Goal: Check status

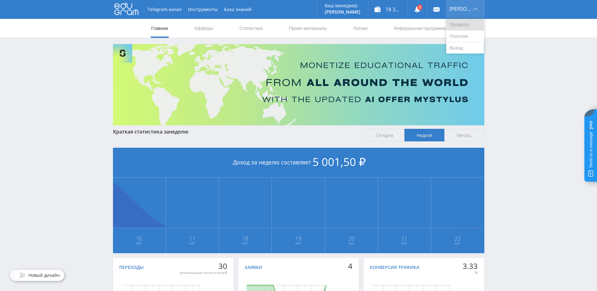
click at [466, 24] on link "Профиль" at bounding box center [466, 25] width 38 height 12
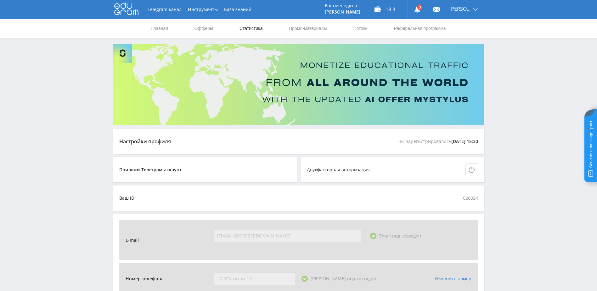
click at [242, 29] on link "Статистика" at bounding box center [251, 28] width 25 height 19
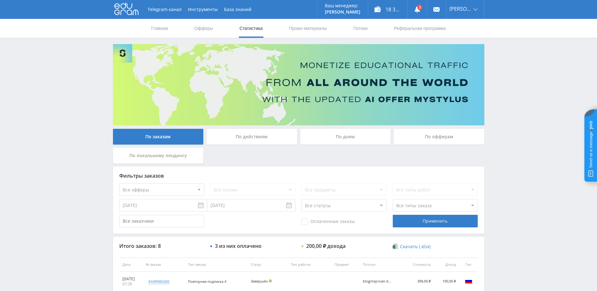
click at [356, 134] on div "По дням" at bounding box center [345, 137] width 91 height 16
click at [0, 0] on input "По дням" at bounding box center [0, 0] width 0 height 0
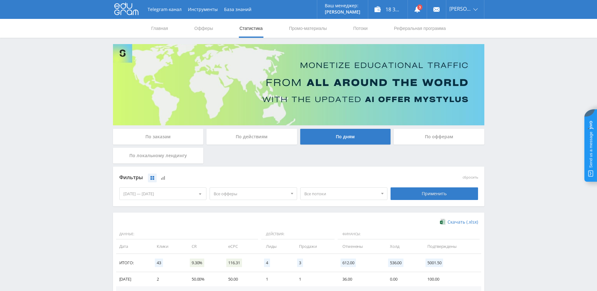
click at [165, 193] on div "16.08.2025 — 22.08.2025" at bounding box center [163, 194] width 87 height 12
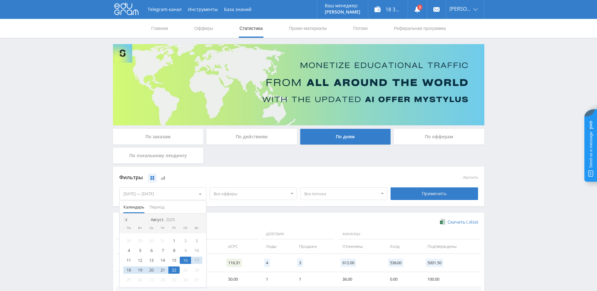
click at [128, 220] on div at bounding box center [125, 219] width 5 height 5
click at [141, 243] on div "1" at bounding box center [139, 240] width 11 height 7
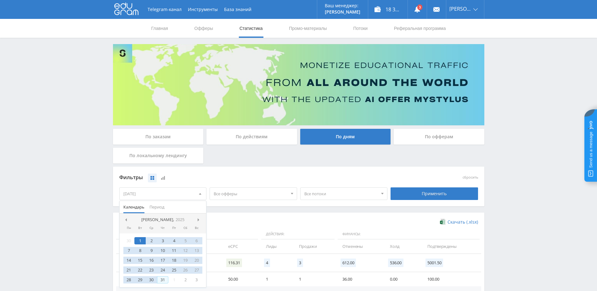
click at [165, 283] on div "31" at bounding box center [162, 279] width 11 height 7
click at [384, 205] on div "Фильтры сбросить 01.07.2025 — 31.07.2025 Календарь Период Июль, 2025 Пн Вт Ср Ч…" at bounding box center [299, 187] width 372 height 40
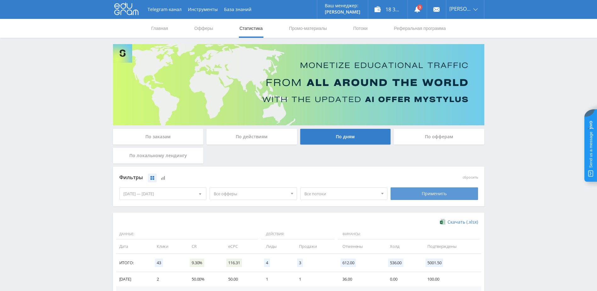
click at [403, 192] on div "Применить" at bounding box center [435, 193] width 88 height 13
click at [238, 195] on span "Все офферы" at bounding box center [251, 194] width 74 height 12
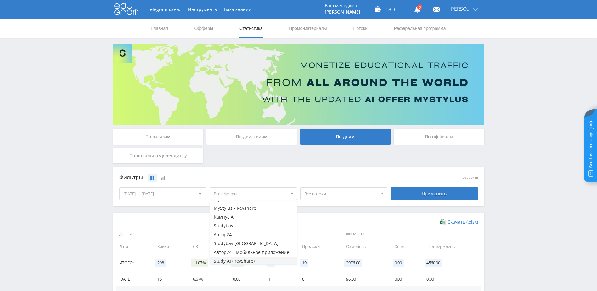
scroll to position [16, 0]
click at [226, 259] on button "Study AI (RevShare)" at bounding box center [253, 259] width 87 height 9
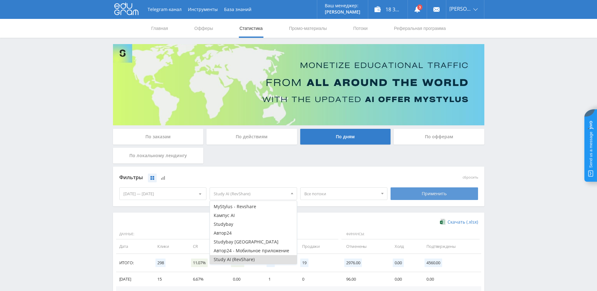
click at [397, 195] on div "Применить" at bounding box center [435, 193] width 88 height 13
